Goal: Information Seeking & Learning: Learn about a topic

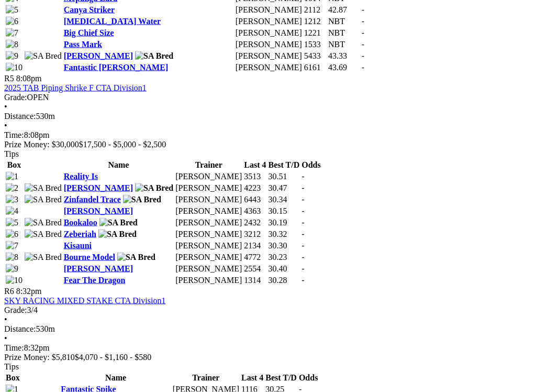
scroll to position [1241, 0]
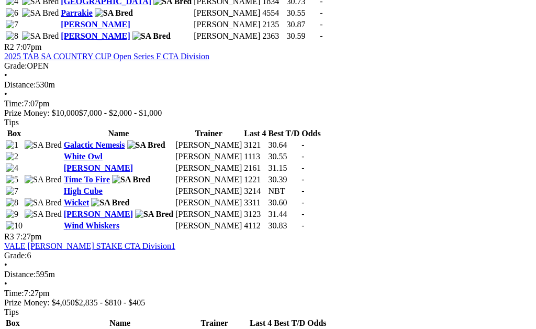
scroll to position [691, 0]
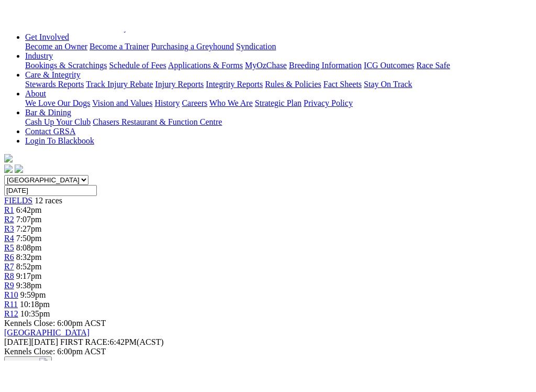
scroll to position [198, 0]
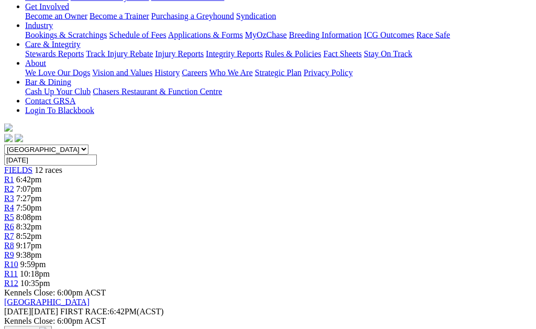
scroll to position [142, 0]
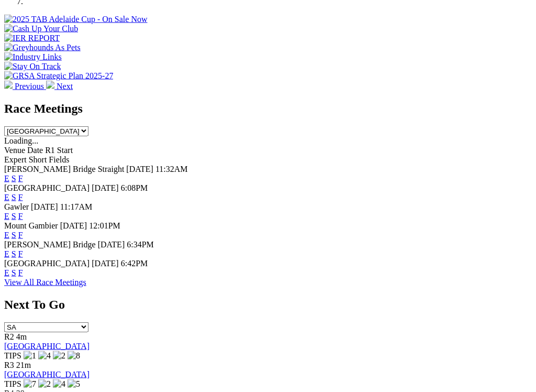
scroll to position [391, 0]
click at [23, 249] on link "F" at bounding box center [20, 253] width 5 height 9
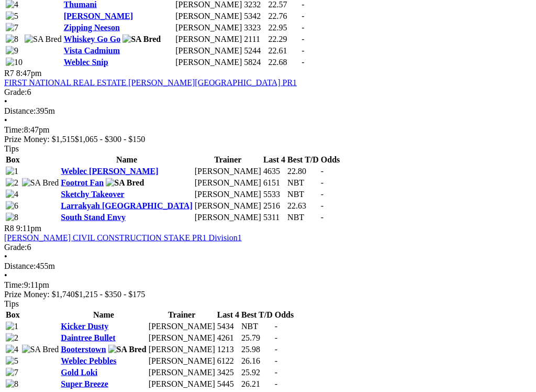
scroll to position [1478, 0]
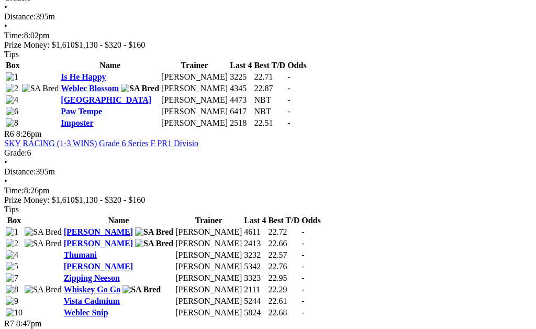
scroll to position [1226, 0]
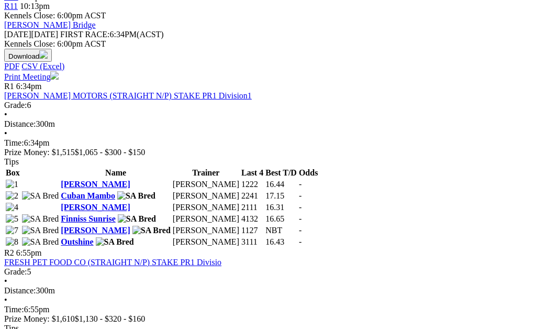
scroll to position [464, 0]
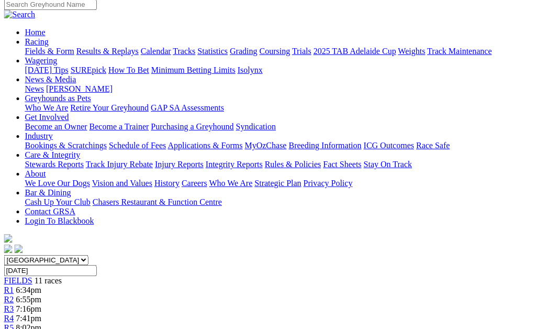
scroll to position [86, 193]
